Goal: Transaction & Acquisition: Purchase product/service

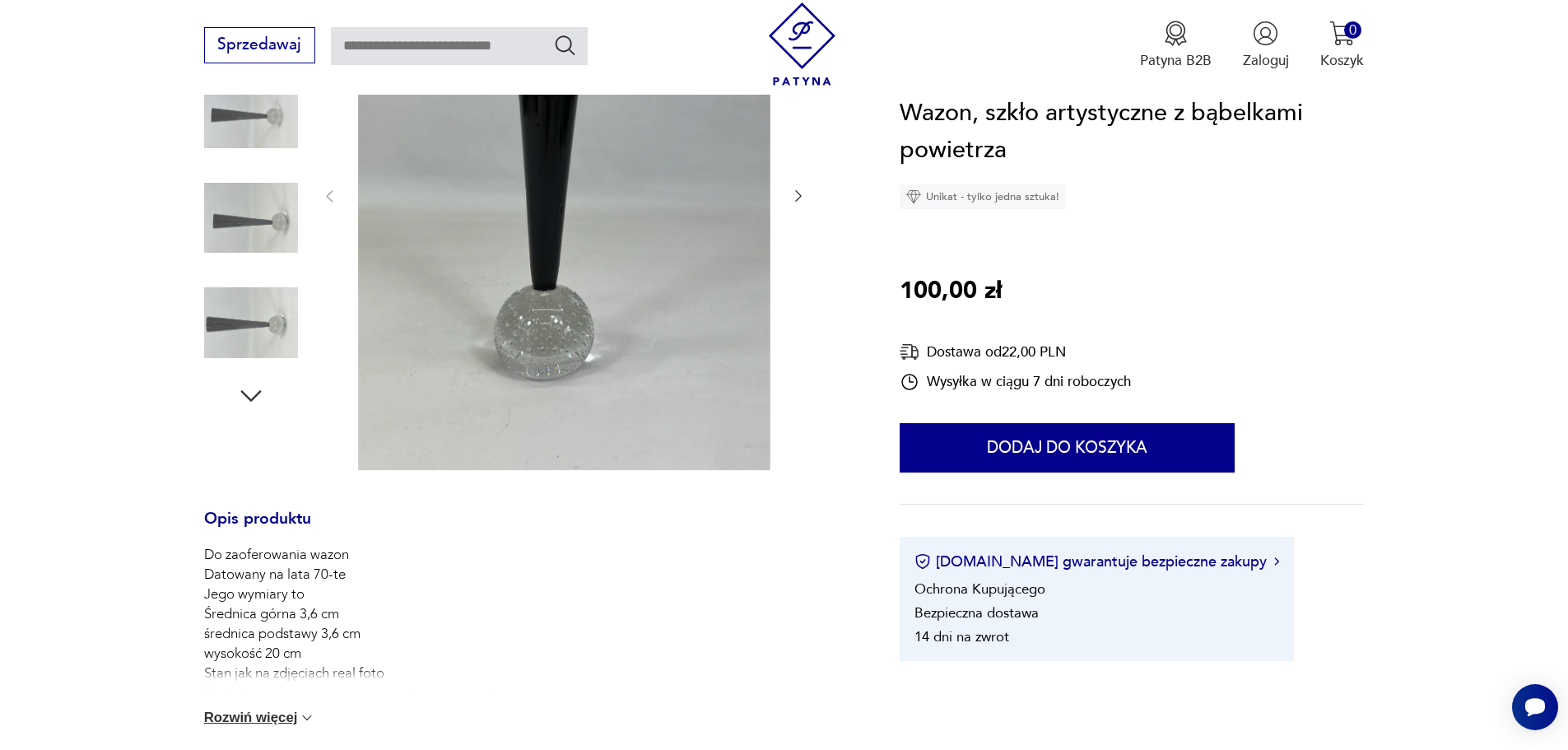
scroll to position [247, 0]
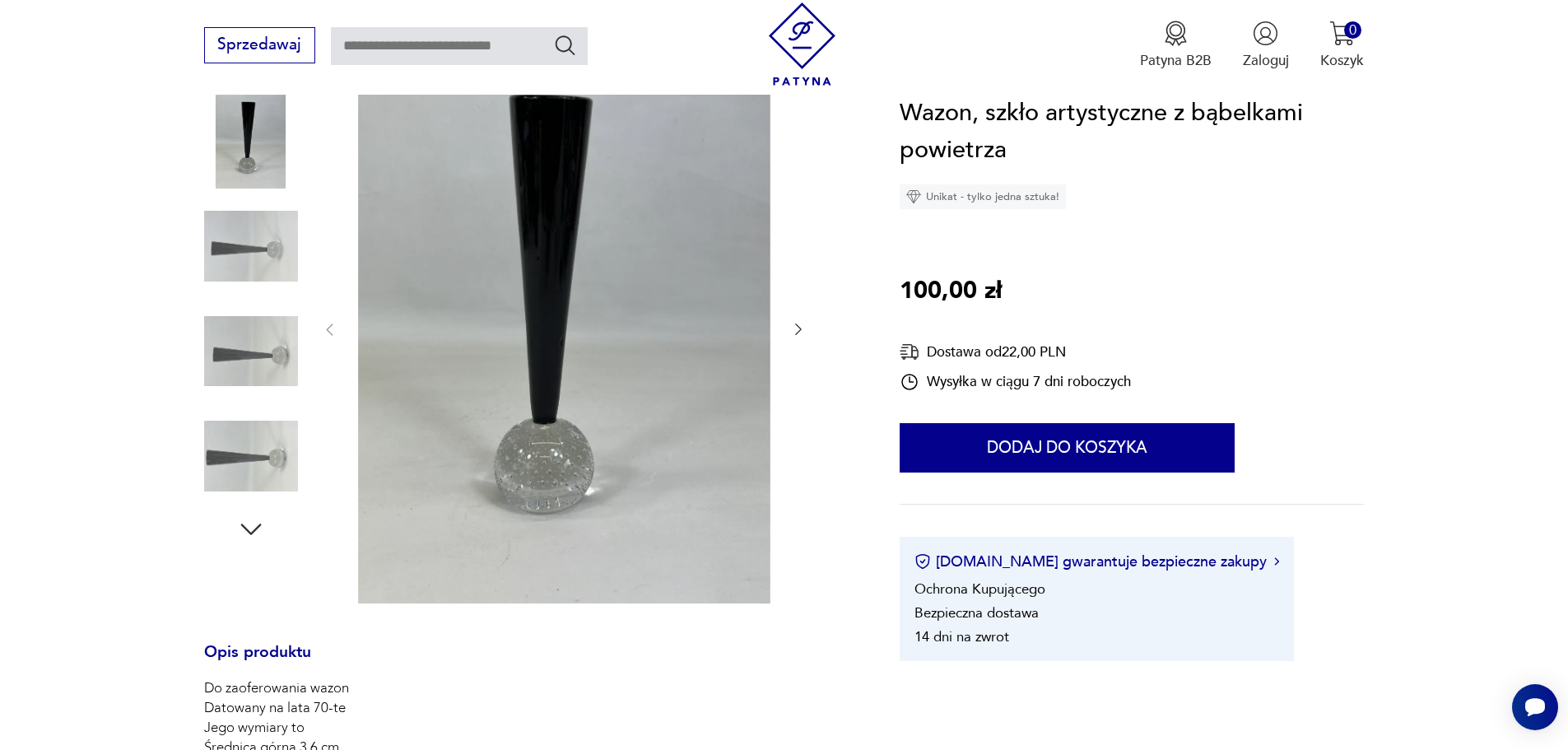
click at [797, 324] on icon "button" at bounding box center [797, 329] width 16 height 16
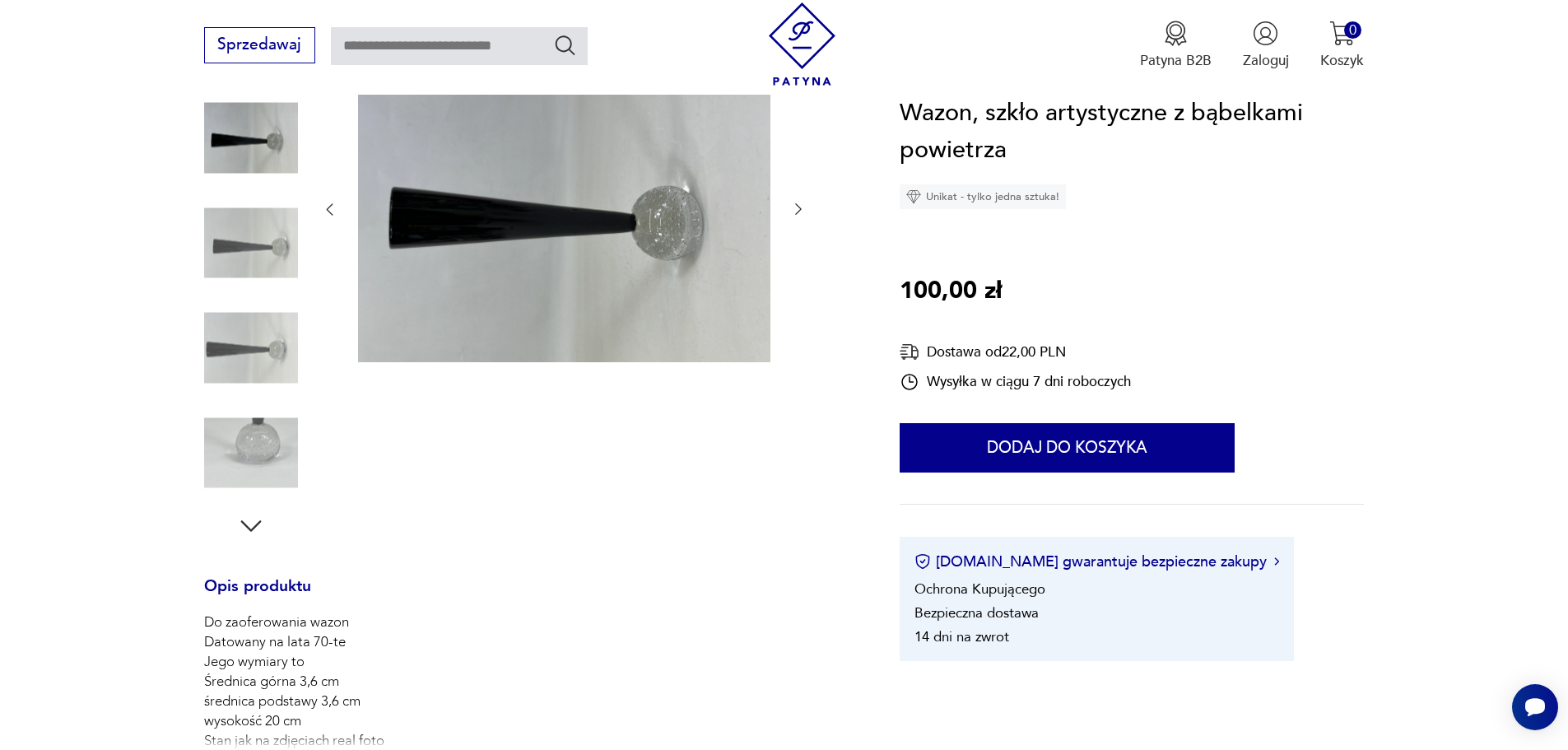
click at [797, 324] on div at bounding box center [563, 209] width 485 height 312
click at [800, 205] on icon "button" at bounding box center [797, 208] width 16 height 16
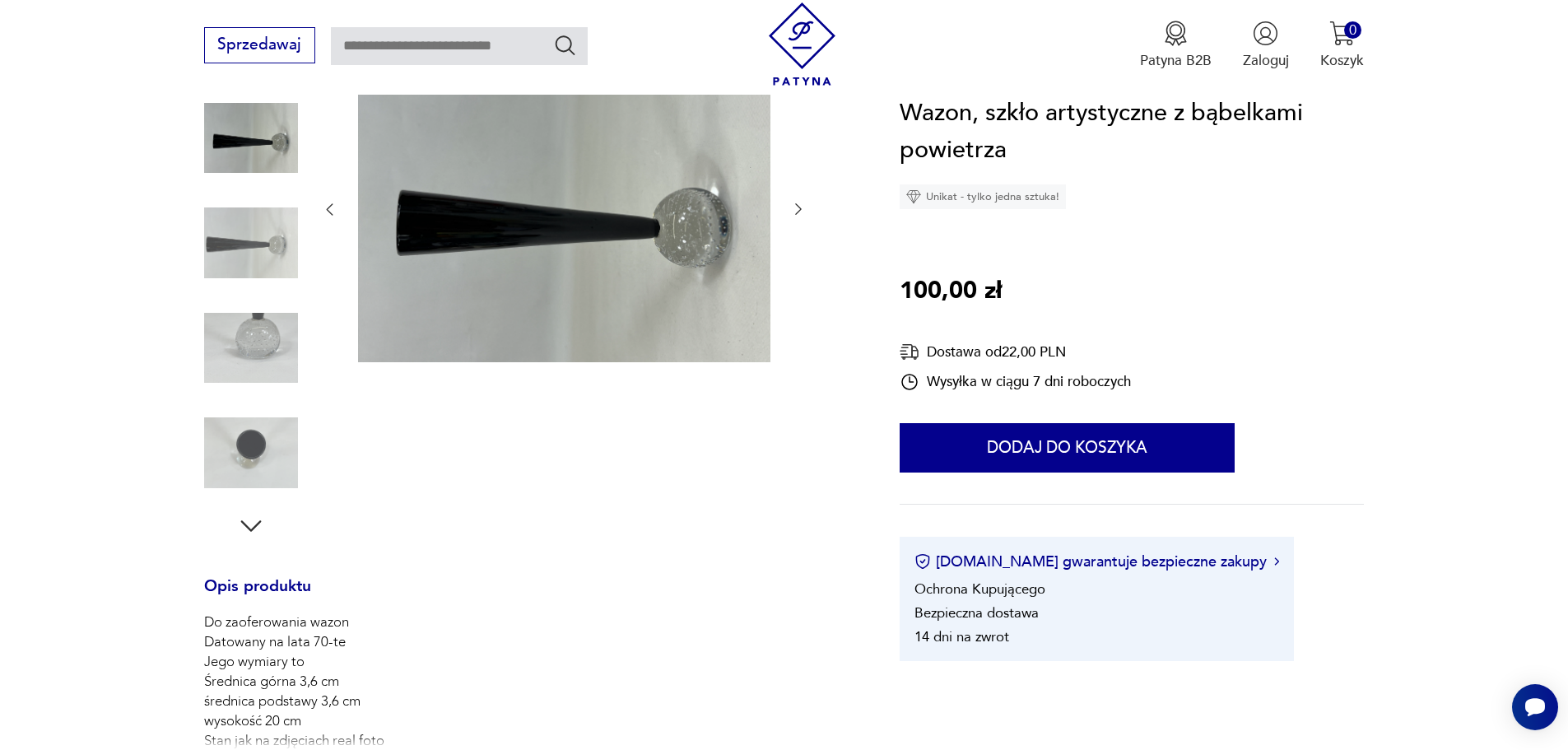
click at [799, 217] on icon "button" at bounding box center [797, 208] width 16 height 16
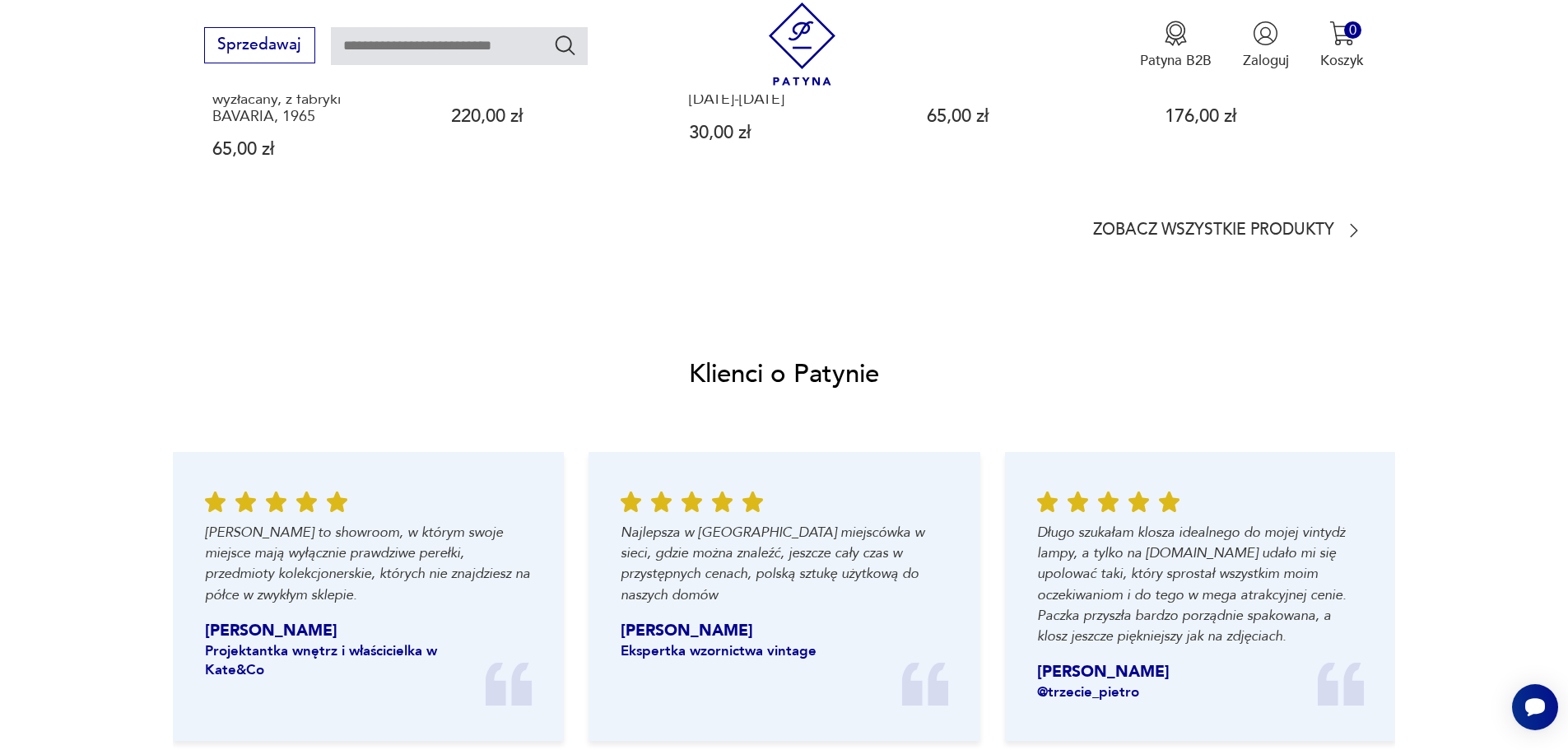
scroll to position [1894, 0]
